Goal: Task Accomplishment & Management: Complete application form

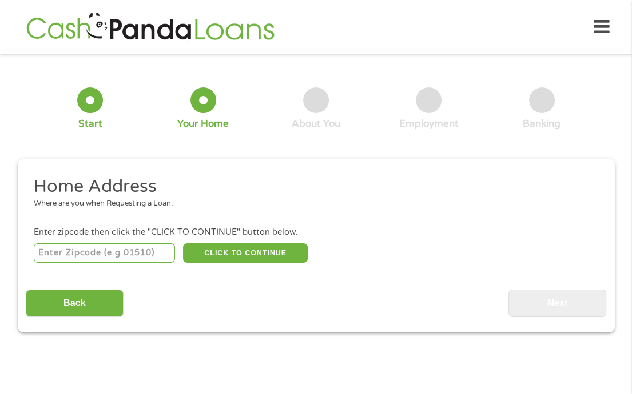
click at [502, 306] on div "Back Next" at bounding box center [316, 299] width 580 height 36
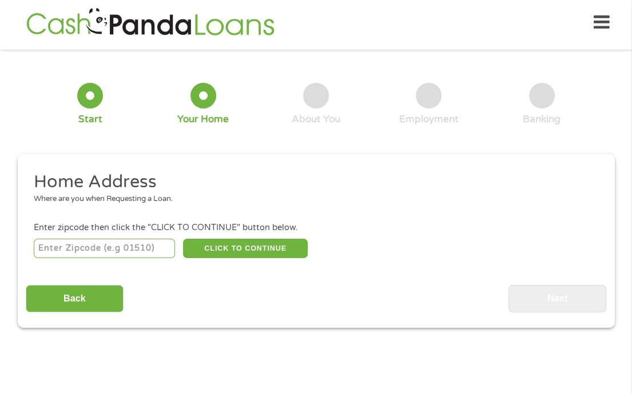
scroll to position [5, 0]
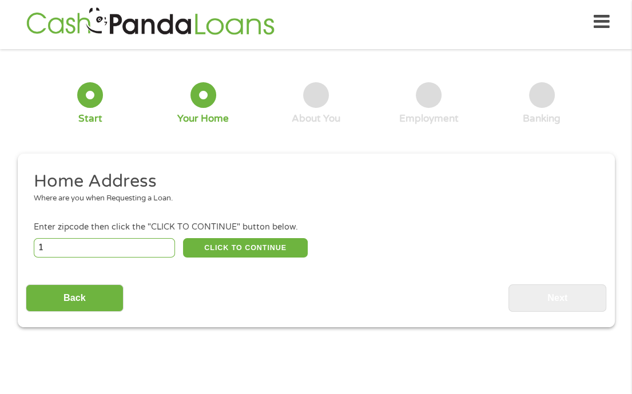
type input "1"
drag, startPoint x: 168, startPoint y: 244, endPoint x: 151, endPoint y: 244, distance: 16.6
click at [162, 244] on input "1" at bounding box center [104, 247] width 141 height 19
click at [146, 249] on input "1" at bounding box center [104, 247] width 141 height 19
click at [147, 249] on input "1" at bounding box center [104, 247] width 141 height 19
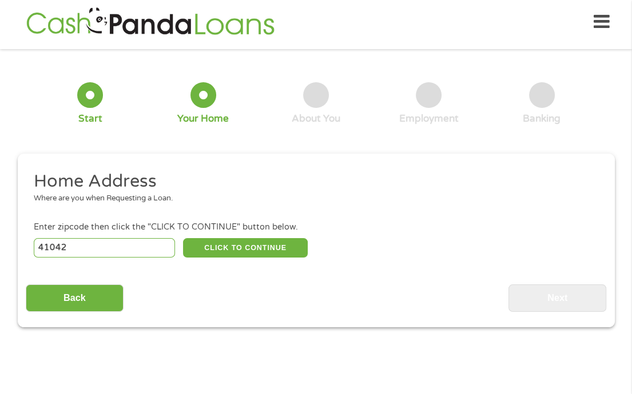
type input "41042"
click at [223, 233] on div "Enter zipcode then click the "CLICK TO CONTINUE" button below." at bounding box center [316, 227] width 564 height 13
click at [224, 244] on button "CLICK TO CONTINUE" at bounding box center [245, 247] width 125 height 19
type input "41042"
type input "Florence"
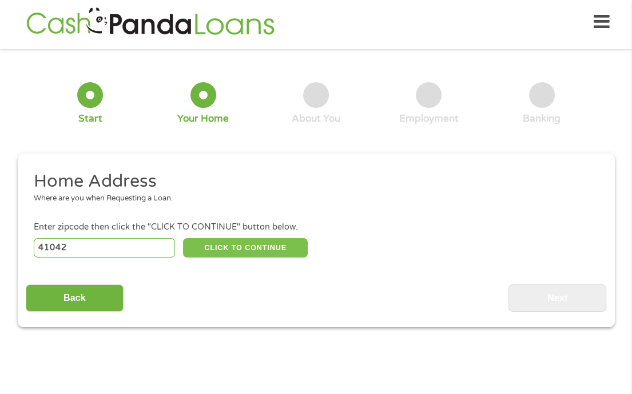
select select "Kentucky"
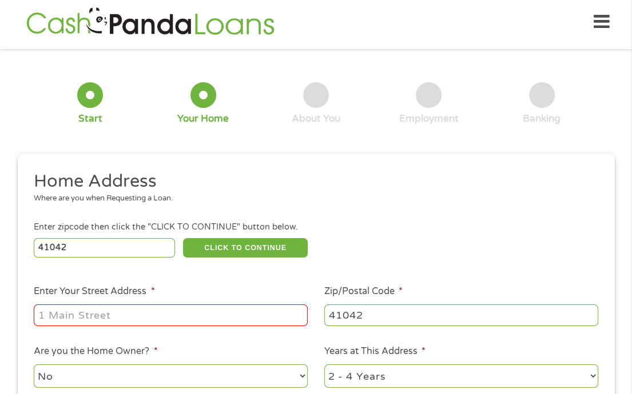
type input "142 Roger Lane"
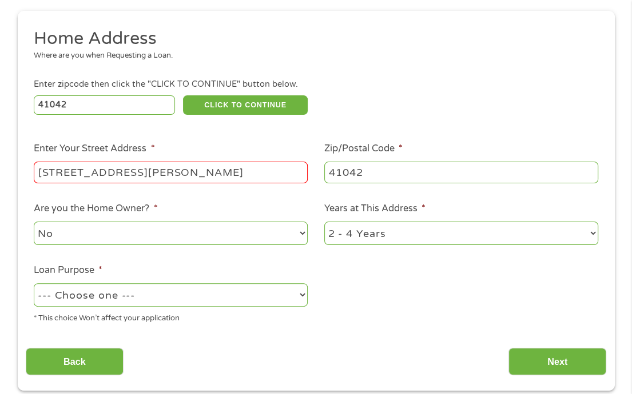
scroll to position [186, 0]
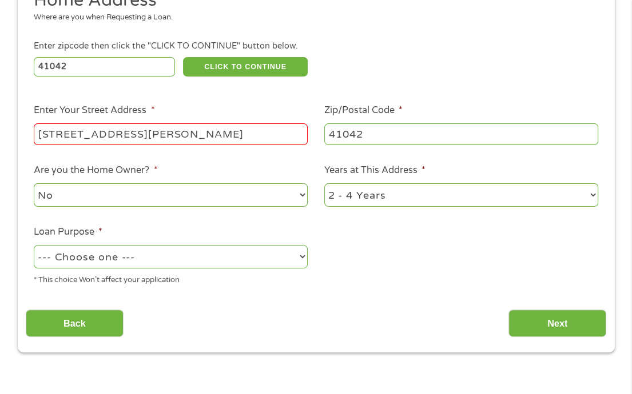
click at [324, 183] on select "1 Year or less 1 - 2 Years 2 - 4 Years Over 4 Years" at bounding box center [461, 194] width 274 height 23
select select "60months"
click option "Over 4 Years" at bounding box center [0, 0] width 0 height 0
click at [34, 183] on select "No Yes" at bounding box center [171, 194] width 274 height 23
click option "No" at bounding box center [0, 0] width 0 height 0
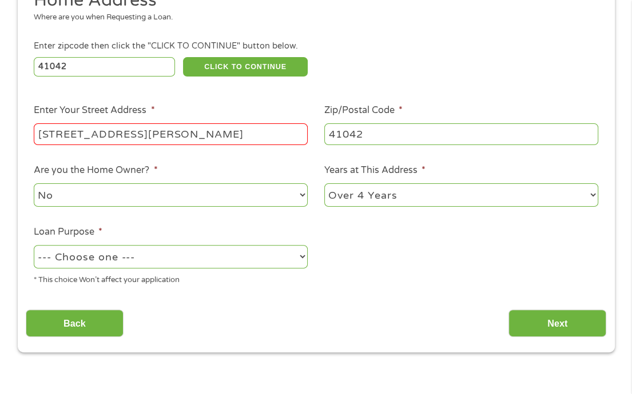
click at [34, 245] on select "--- Choose one --- Pay Bills Debt Consolidation Home Improvement Major Purchase…" at bounding box center [171, 256] width 274 height 23
select select "medicalexpenses"
click option "Medical Expenses" at bounding box center [0, 0] width 0 height 0
click at [505, 319] on div "Back Next" at bounding box center [316, 319] width 580 height 36
click at [528, 324] on input "Next" at bounding box center [557, 324] width 98 height 28
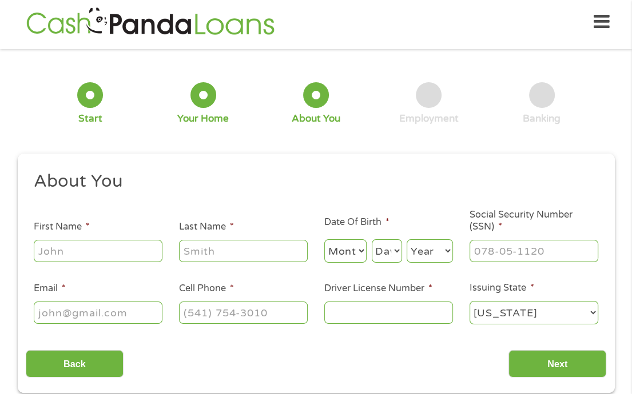
scroll to position [0, 0]
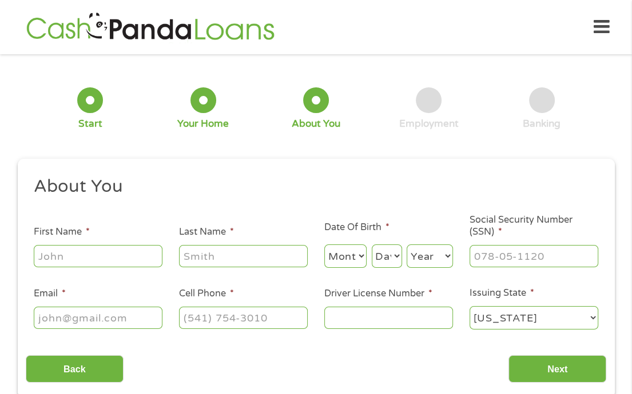
type input "Lovett"
type input "Melissa"
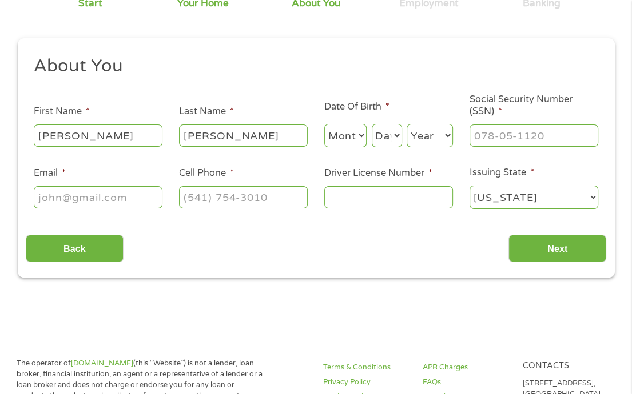
scroll to position [102, 0]
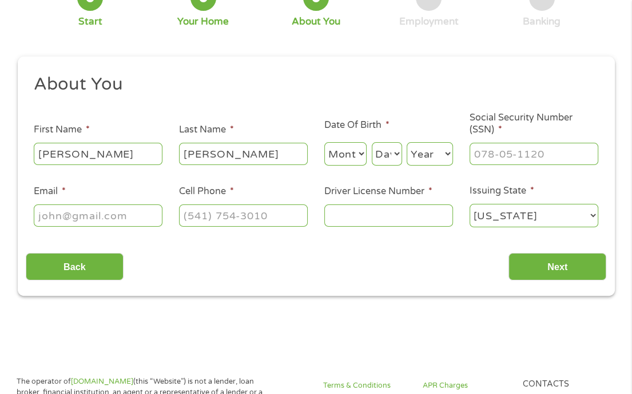
type input "mmlovett19@gmail.com"
type input "(513) 259-5578"
drag, startPoint x: 263, startPoint y: 246, endPoint x: 351, endPoint y: 243, distance: 88.0
click at [268, 246] on div "Back Next" at bounding box center [316, 263] width 580 height 36
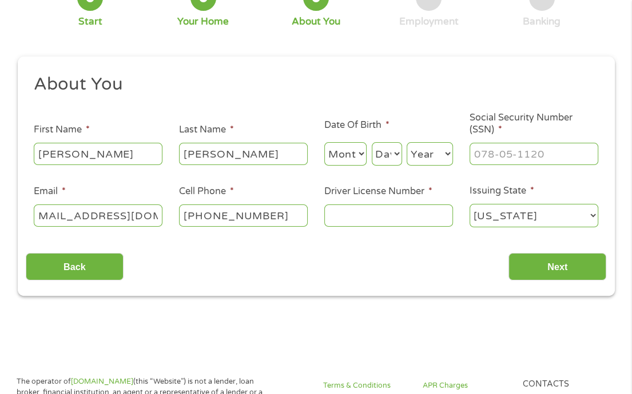
scroll to position [75, 0]
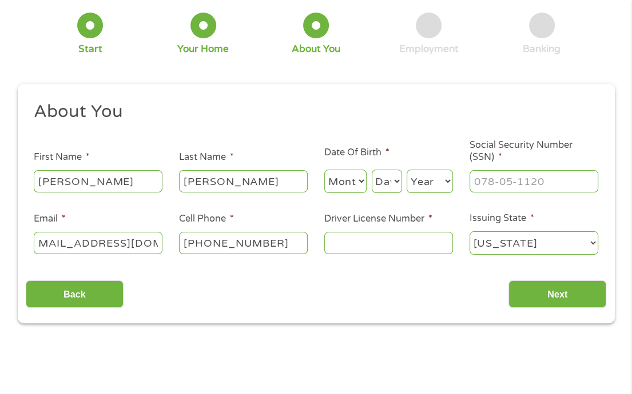
type input "RV252905"
type input "277-88-6336"
click at [554, 145] on label "Social Security Number (SSN) *" at bounding box center [533, 151] width 129 height 24
click at [554, 170] on input "277-88-6336" at bounding box center [533, 181] width 129 height 22
click at [406, 170] on select "Year 2007 2006 2005 2004 2003 2002 2001 2000 1999 1998 1997 1996 1995 1994 1993…" at bounding box center [429, 181] width 46 height 23
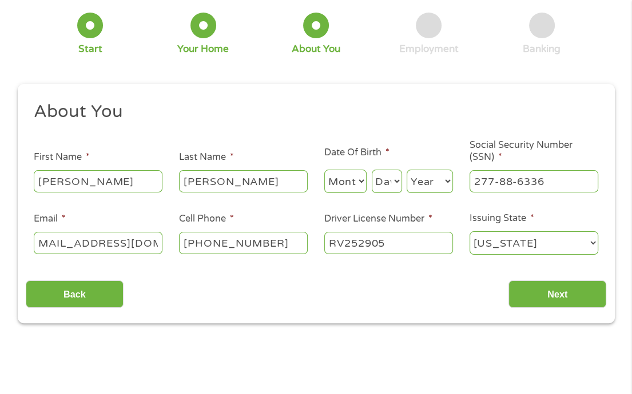
select select "1982"
click at [372, 170] on select "Day 1 2 3 4 5 6 7 8 9 10 11 12 13 14 15 16 17 18 19 20 21 22 23 24 25 26 27 28 …" at bounding box center [387, 181] width 30 height 23
select select "2"
click option "2" at bounding box center [0, 0] width 0 height 0
select select "8"
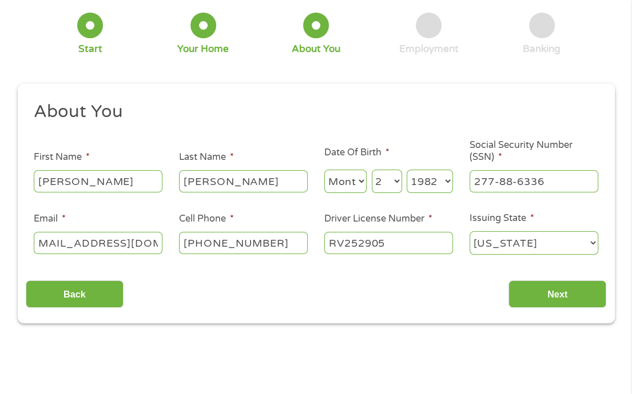
click option "8" at bounding box center [0, 0] width 0 height 0
click at [534, 302] on input "Next" at bounding box center [557, 295] width 98 height 28
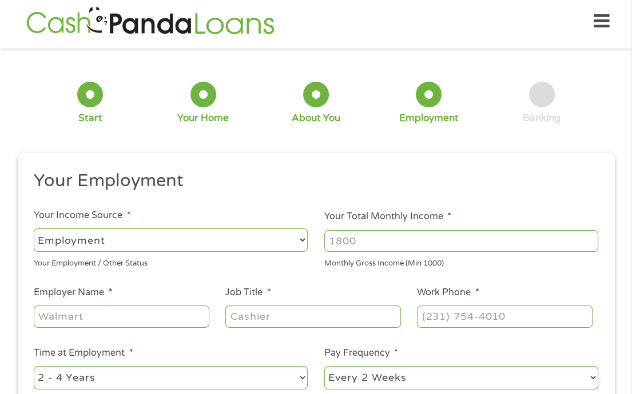
scroll to position [5, 0]
click at [369, 245] on input "Your Total Monthly Income *" at bounding box center [461, 242] width 274 height 22
type input "6000"
click at [413, 218] on label "Your Total Monthly Income *" at bounding box center [387, 217] width 127 height 12
click at [413, 231] on input "6000" at bounding box center [461, 242] width 274 height 22
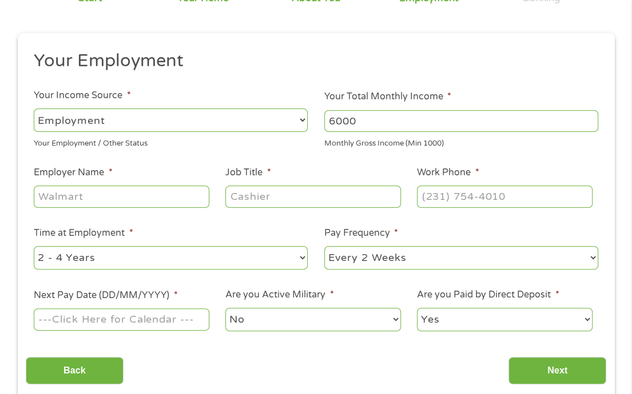
scroll to position [107, 0]
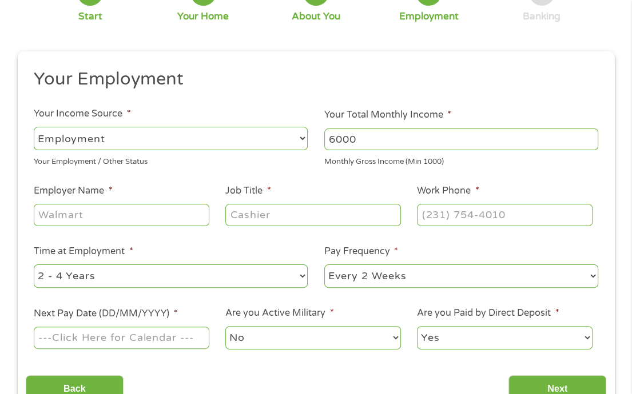
type input "Dr Horton"
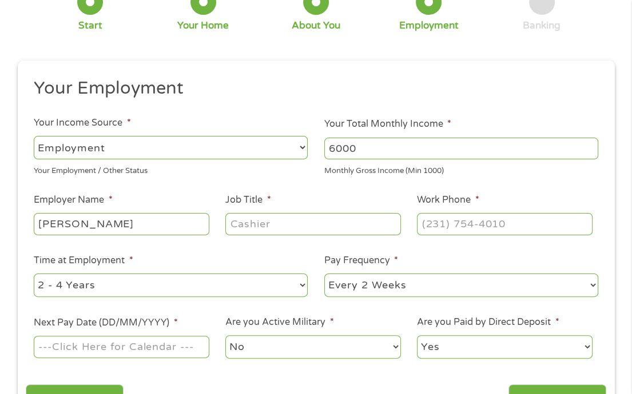
type input "Corporate Accounts Coordinator"
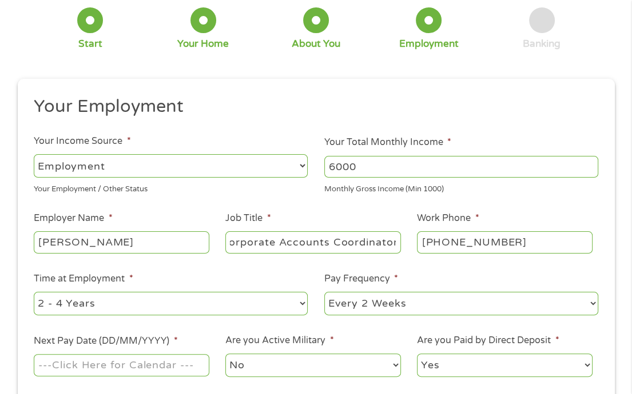
type input "(513) 297-3460"
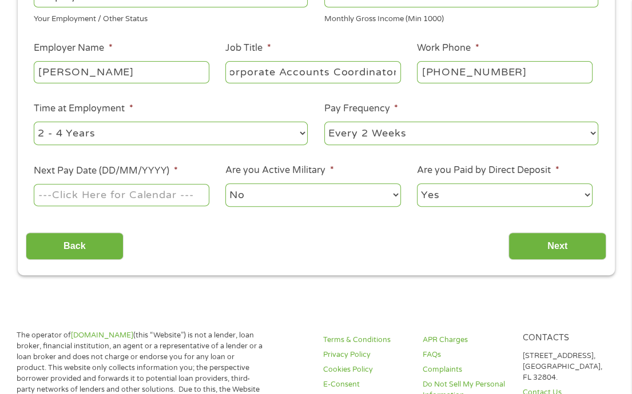
scroll to position [261, 0]
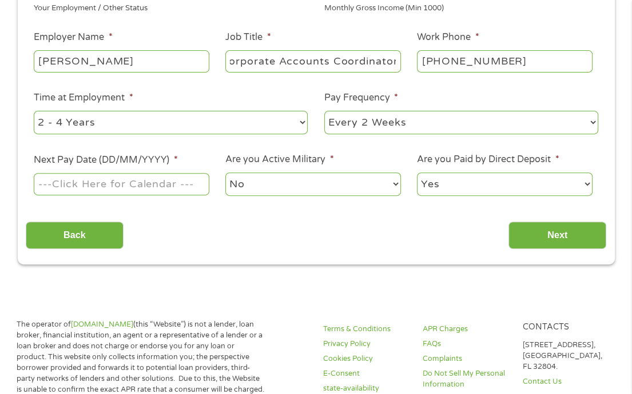
click at [34, 111] on select "--- Choose one --- 1 Year or less 1 - 2 Years 2 - 4 Years Over 4 Years" at bounding box center [171, 122] width 274 height 23
select select "60months"
click option "Over 4 Years" at bounding box center [0, 0] width 0 height 0
click at [105, 202] on ul "Your Employment Your Income Source * --- Choose one --- Employment Self Employe…" at bounding box center [316, 60] width 580 height 292
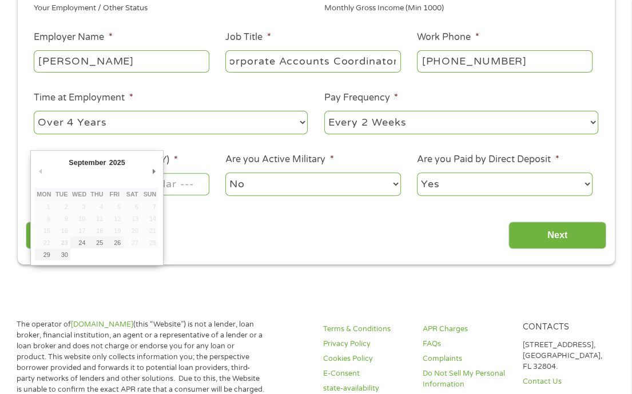
click at [116, 181] on input "Next Pay Date (DD/MM/YYYY) *" at bounding box center [121, 184] width 175 height 22
type input "03/10/2025"
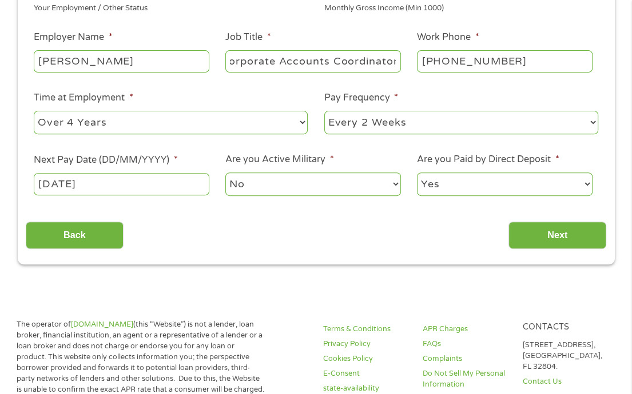
click at [225, 173] on select "No Yes" at bounding box center [312, 184] width 175 height 23
click option "No" at bounding box center [0, 0] width 0 height 0
click at [417, 173] on select "Yes No" at bounding box center [504, 184] width 175 height 23
click option "Yes" at bounding box center [0, 0] width 0 height 0
click at [541, 231] on input "Next" at bounding box center [557, 236] width 98 height 28
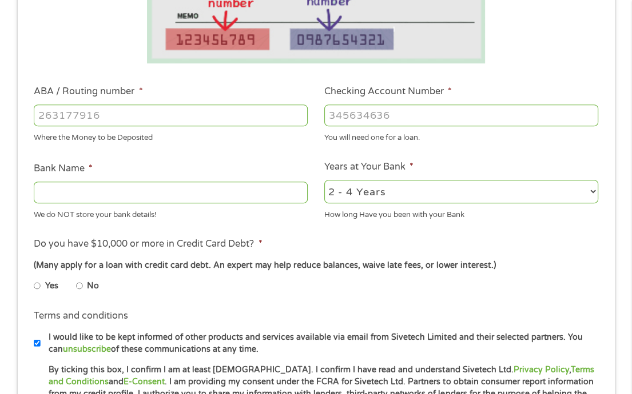
scroll to position [298, 0]
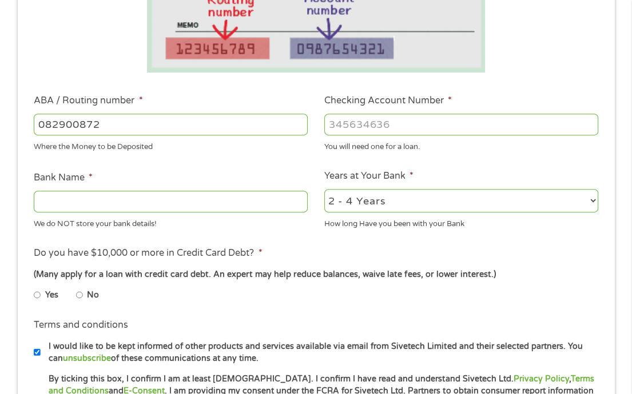
click at [118, 127] on input "082900872" at bounding box center [171, 125] width 274 height 22
type input "082900872"
type input "ARVEST BANKFAYETTEVILLE"
click at [145, 144] on div "Where the Money to be Deposited" at bounding box center [171, 145] width 274 height 15
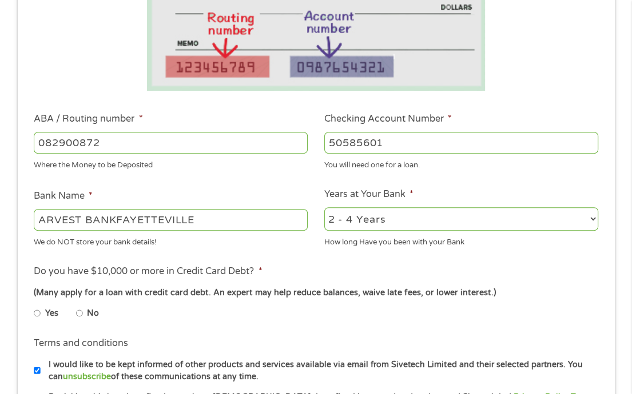
click at [331, 141] on input "50585601" at bounding box center [461, 143] width 274 height 22
type input "000050585601"
click at [496, 182] on ul "Bank Information Where do you want the funds deposited? ABA / Routing number * …" at bounding box center [316, 179] width 580 height 569
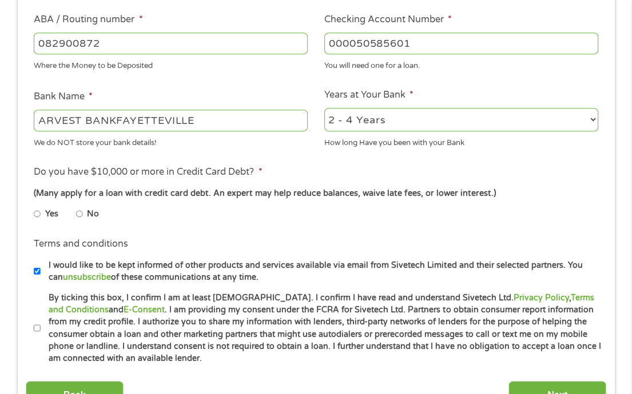
scroll to position [461, 0]
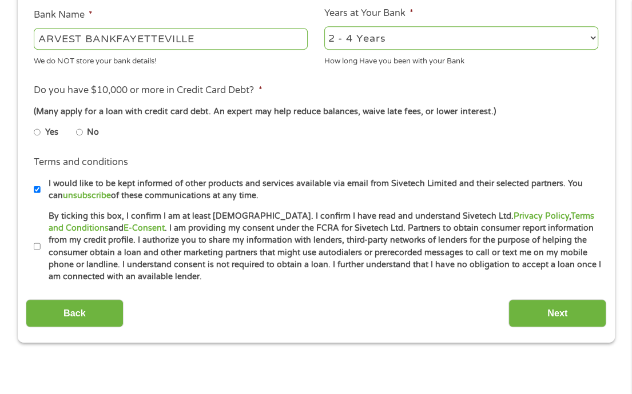
click at [162, 260] on label "By ticking this box, I confirm I am at least 18 years old. I confirm I have rea…" at bounding box center [321, 246] width 561 height 73
click at [41, 256] on input "By ticking this box, I confirm I am at least 18 years old. I confirm I have rea…" at bounding box center [37, 247] width 7 height 18
checkbox input "true"
click at [561, 319] on input "Next" at bounding box center [557, 313] width 98 height 28
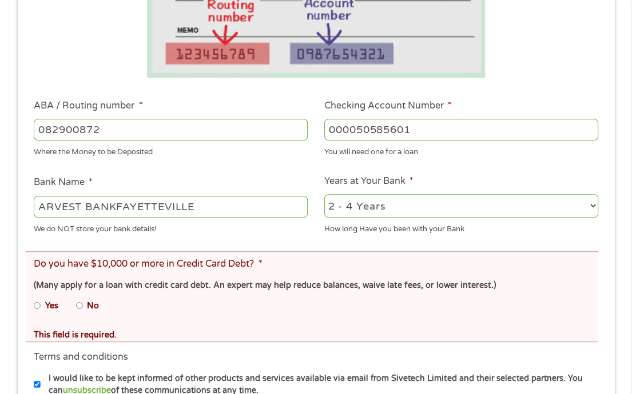
scroll to position [368, 0]
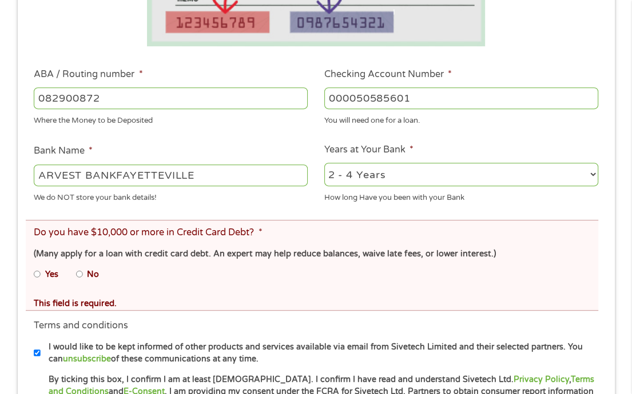
click at [79, 275] on input "No" at bounding box center [79, 274] width 7 height 18
radio input "true"
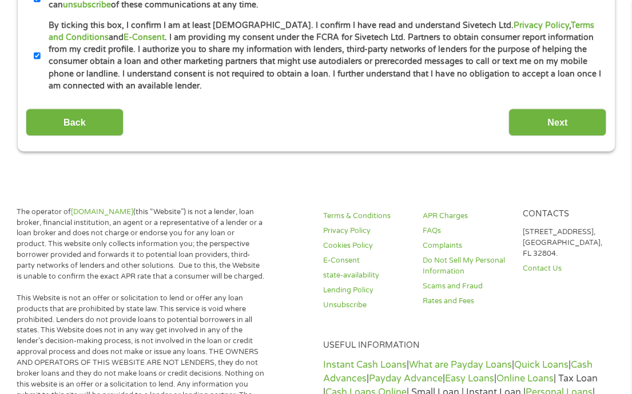
scroll to position [790, 0]
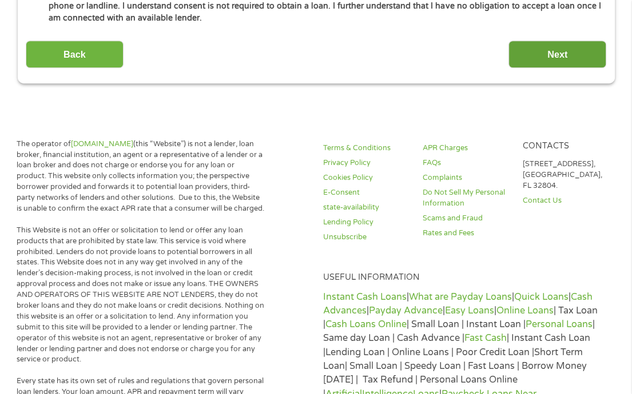
click at [550, 47] on input "Next" at bounding box center [557, 55] width 98 height 28
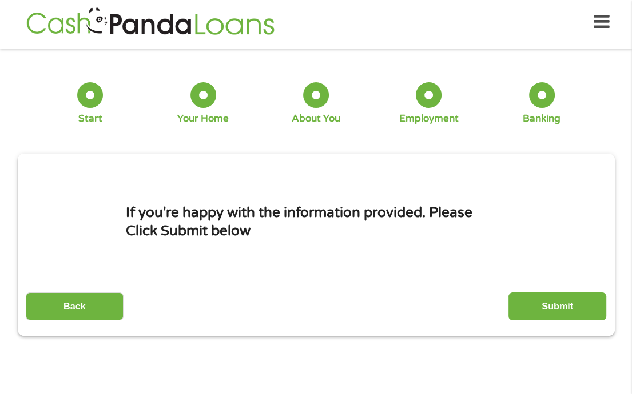
click at [564, 302] on input "Submit" at bounding box center [557, 307] width 98 height 28
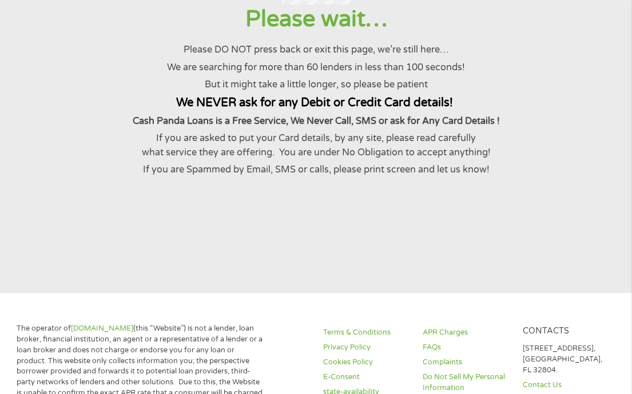
scroll to position [0, 0]
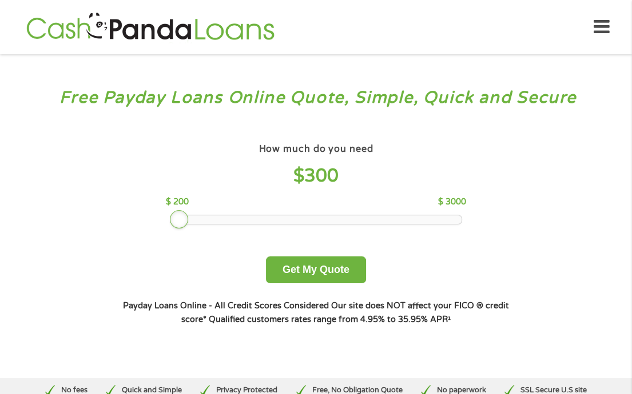
drag, startPoint x: 253, startPoint y: 222, endPoint x: 182, endPoint y: 227, distance: 71.0
click at [182, 227] on div at bounding box center [179, 219] width 18 height 18
click at [291, 283] on div "How much do you need? $300 $500 $750 $900 $1000 $1500 $2000 $2500 $3000 Other a…" at bounding box center [315, 233] width 437 height 223
click at [303, 269] on button "Get My Quote" at bounding box center [316, 270] width 100 height 27
